Goal: Information Seeking & Learning: Understand process/instructions

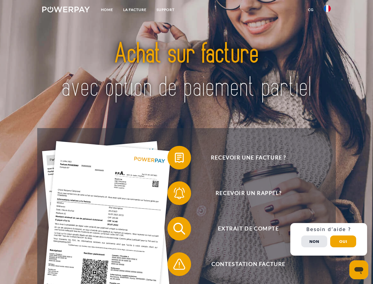
click at [66, 10] on img at bounding box center [66, 10] width 48 height 6
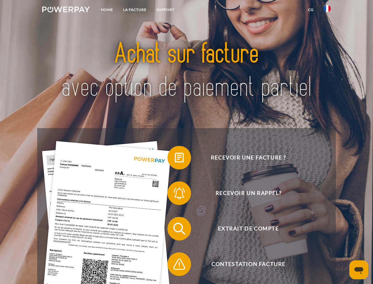
click at [327, 10] on img at bounding box center [327, 8] width 7 height 7
click at [311, 10] on link "CG" at bounding box center [311, 9] width 16 height 11
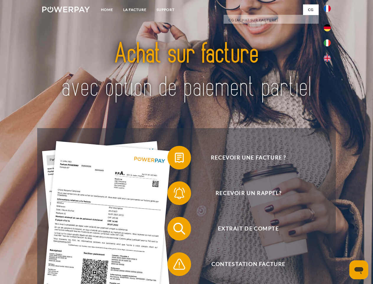
click at [175, 159] on span at bounding box center [171, 158] width 30 height 30
click at [175, 194] on span at bounding box center [171, 193] width 30 height 30
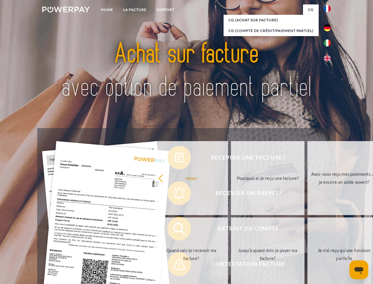
click at [231, 230] on link "Jusqu'à quand dois-je payer ma facture?" at bounding box center [268, 254] width 74 height 74
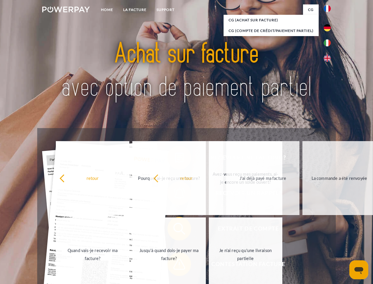
click at [175, 265] on span at bounding box center [171, 264] width 30 height 30
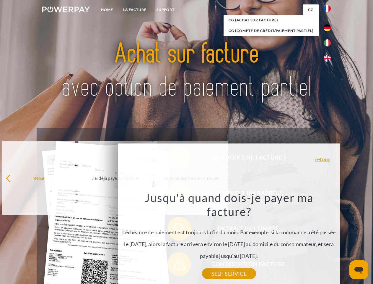
click at [329, 239] on div "Recevoir une facture ? Recevoir un rappel? Extrait de compte retour" at bounding box center [186, 246] width 298 height 236
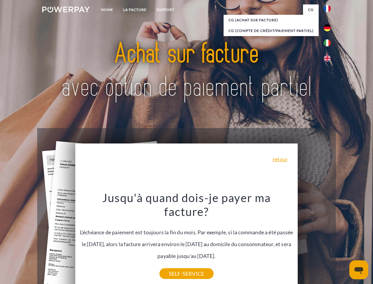
click at [314, 240] on span "Extrait de compte" at bounding box center [248, 229] width 145 height 24
click at [343, 241] on header "Home LA FACTURE Support" at bounding box center [186, 204] width 373 height 408
